Goal: Task Accomplishment & Management: Manage account settings

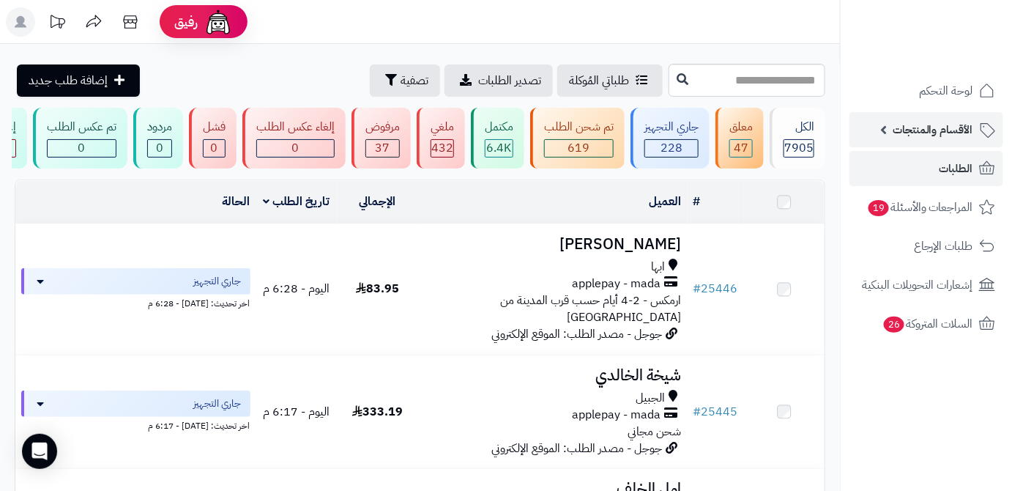
click at [957, 122] on span "الأقسام والمنتجات" at bounding box center [933, 129] width 81 height 21
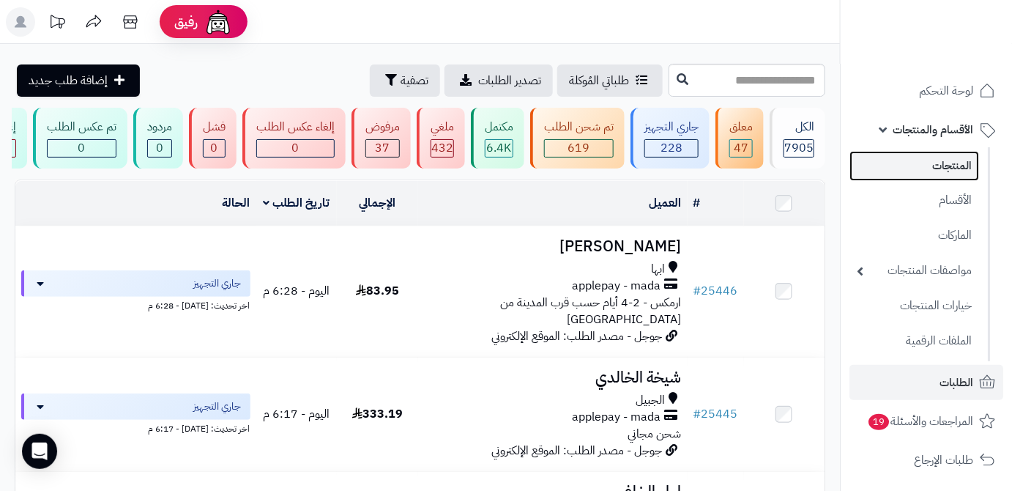
click at [942, 164] on link "المنتجات" at bounding box center [915, 166] width 130 height 30
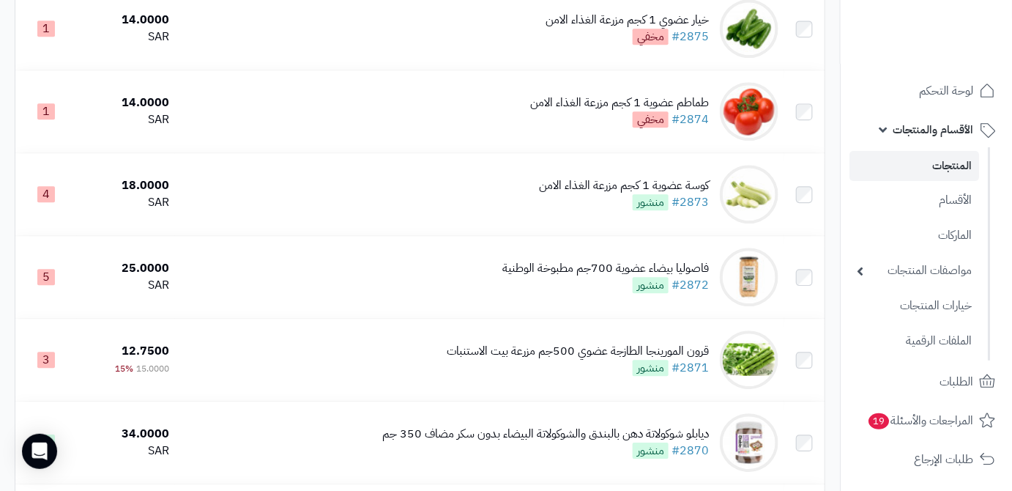
scroll to position [1065, 0]
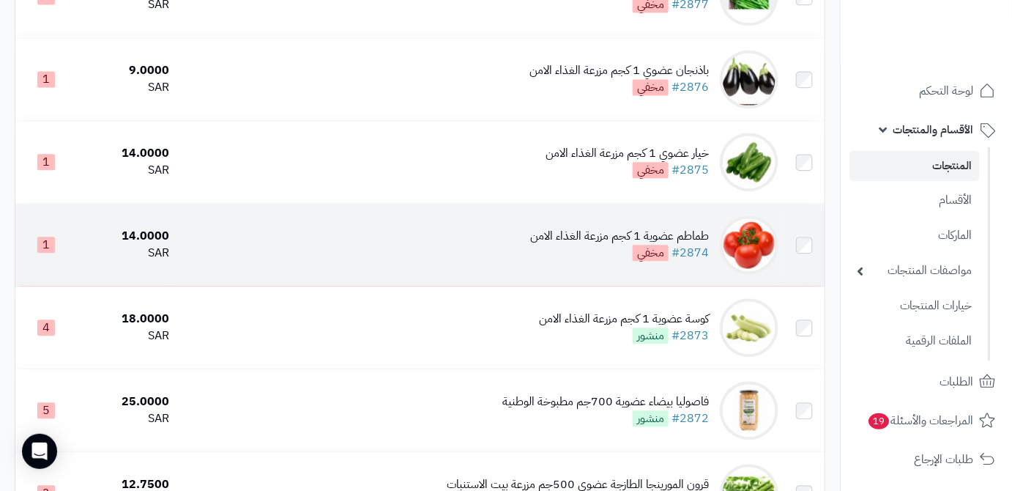
click at [617, 245] on div "طماطم عضوية 1 كجم مزرعة الغذاء الامن" at bounding box center [619, 236] width 179 height 17
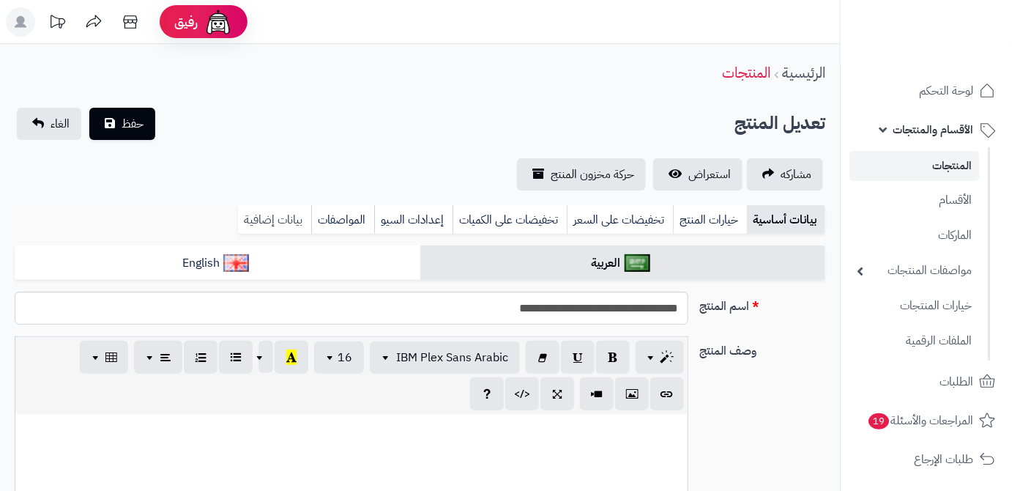
scroll to position [614, 0]
click at [283, 225] on link "بيانات إضافية" at bounding box center [274, 219] width 73 height 29
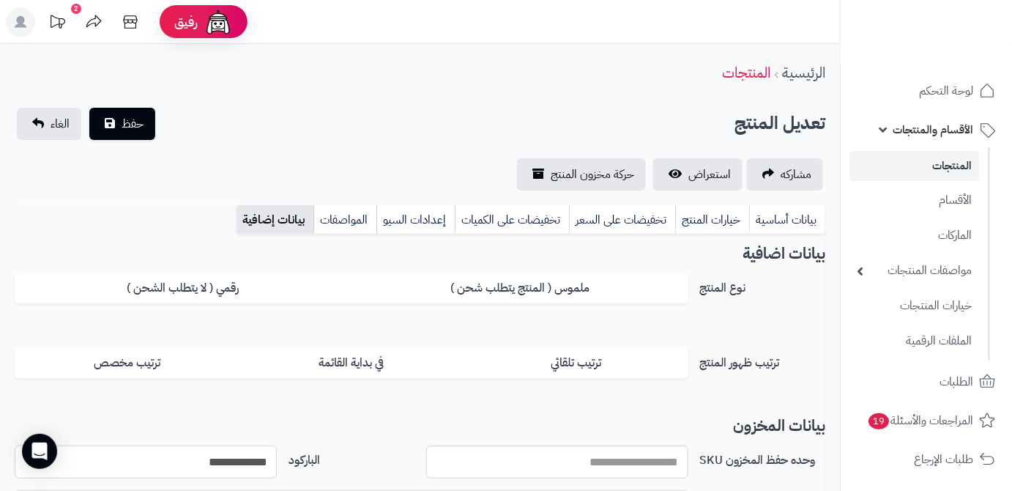
click at [236, 458] on input "**********" at bounding box center [146, 461] width 262 height 33
click at [125, 127] on span "حفظ" at bounding box center [133, 123] width 22 height 18
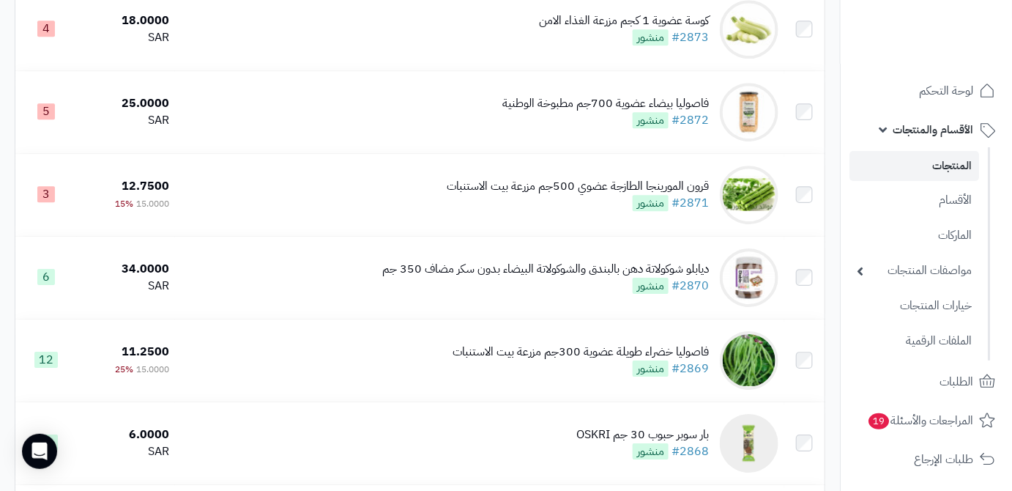
scroll to position [1331, 0]
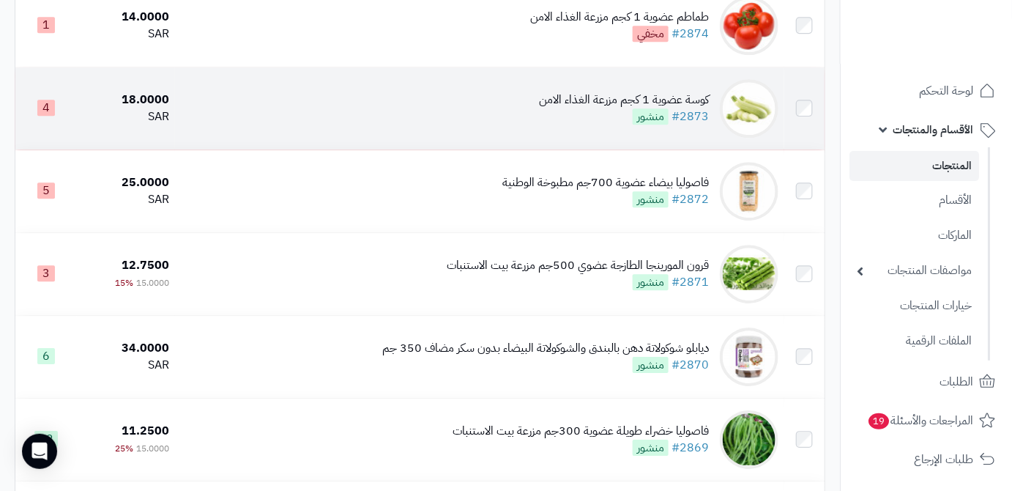
click at [564, 108] on div "كوسة عضوية 1 كجم مزرعة الغذاء الامن" at bounding box center [624, 100] width 170 height 17
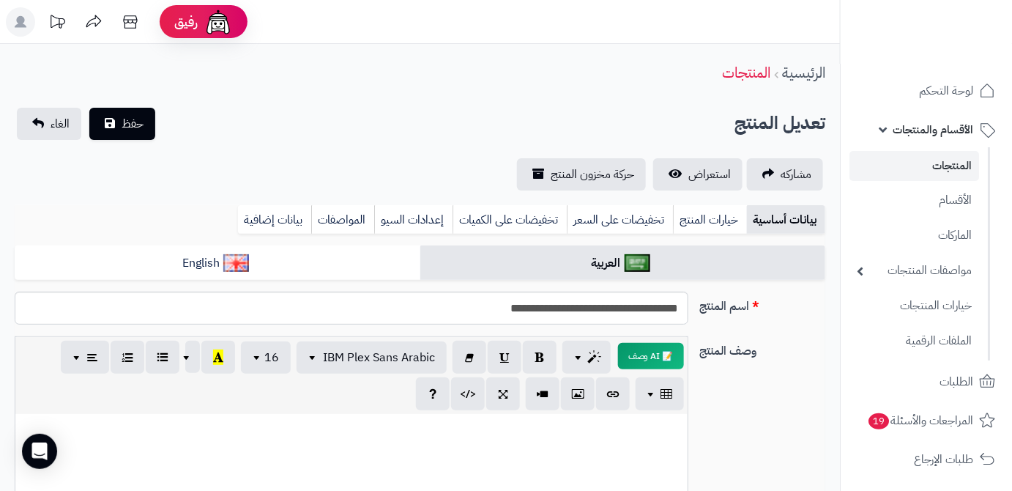
click at [231, 222] on div "بيانات أساسية خيارات المنتج تخفيضات على السعر تخفيضات على الكميات إعدادات السيو…" at bounding box center [420, 225] width 811 height 40
click at [279, 230] on link "بيانات إضافية" at bounding box center [274, 219] width 73 height 29
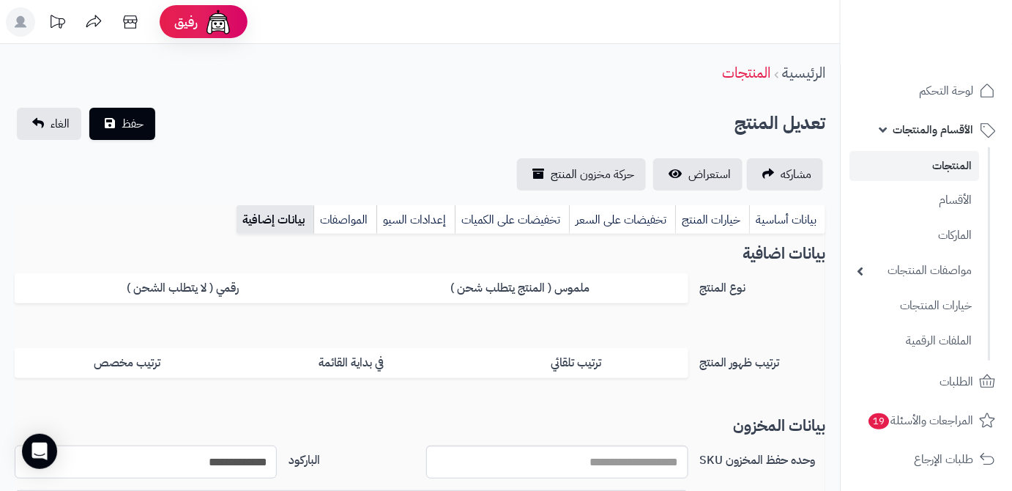
click at [228, 467] on input "**********" at bounding box center [146, 461] width 262 height 33
